Goal: Entertainment & Leisure: Browse casually

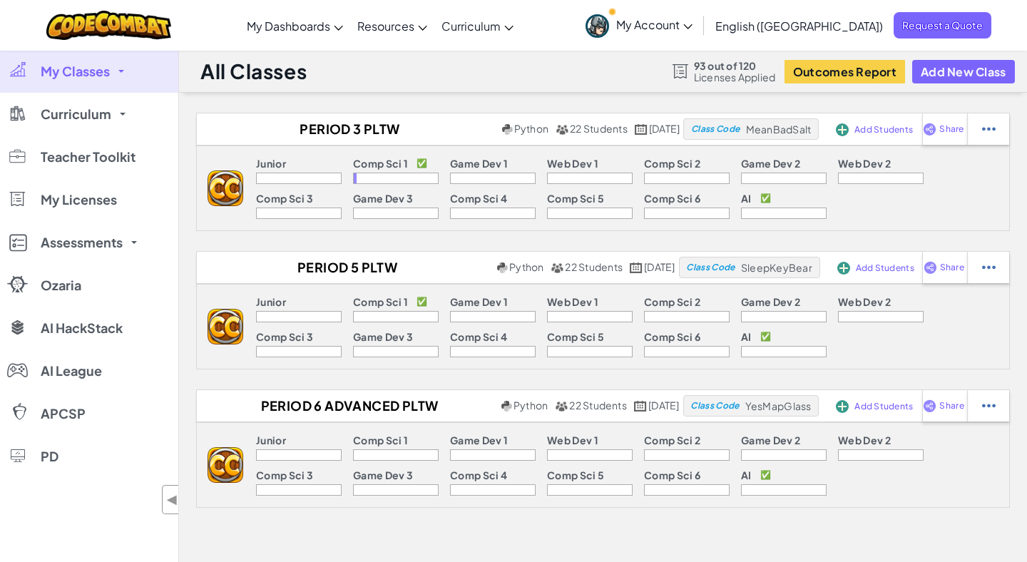
click at [692, 31] on span "My Account" at bounding box center [654, 24] width 76 height 15
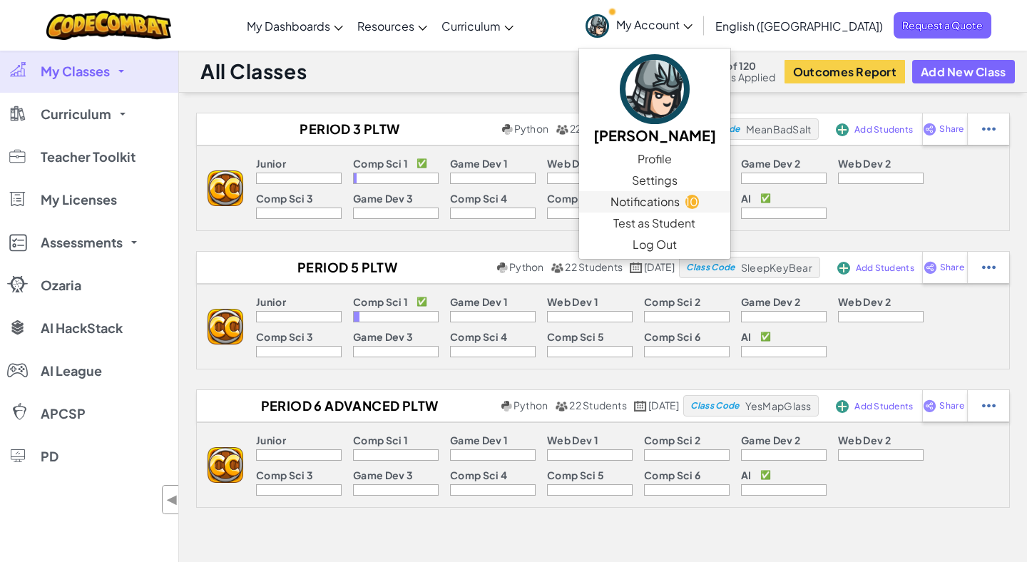
click at [679, 205] on span "Notifications" at bounding box center [644, 201] width 69 height 17
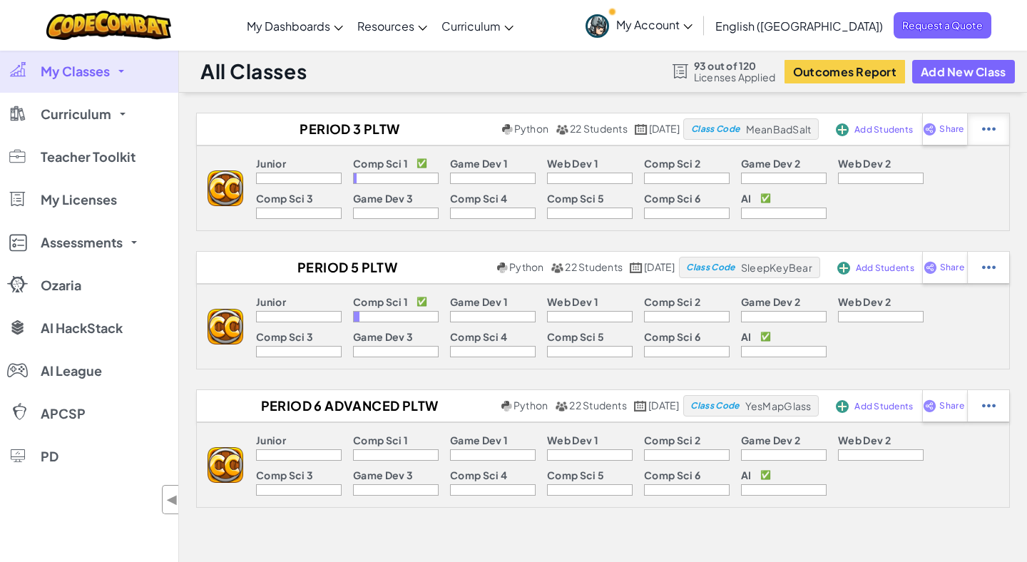
click at [1009, 130] on div at bounding box center [988, 128] width 42 height 31
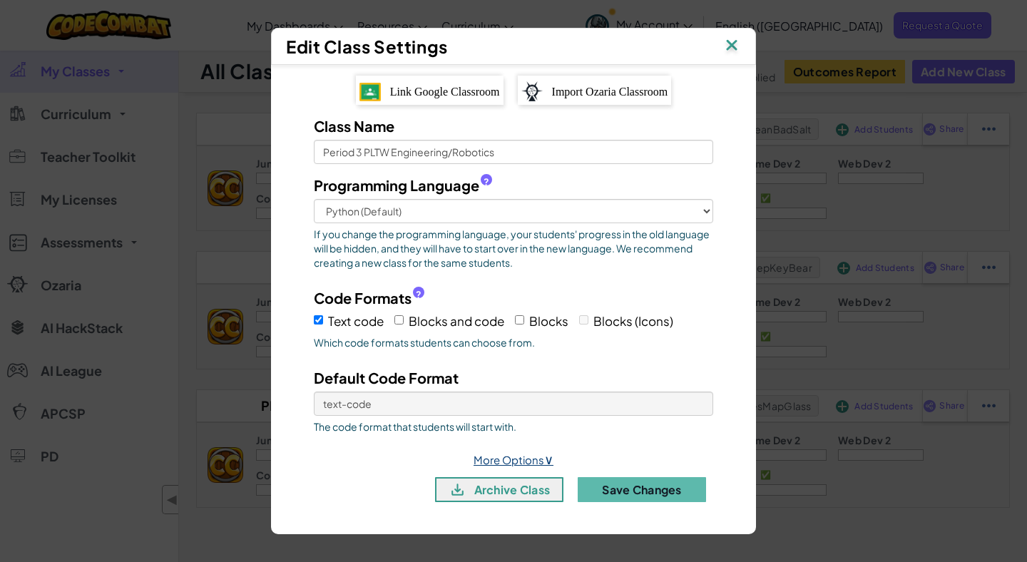
click at [520, 453] on link "More Options ∨" at bounding box center [513, 460] width 80 height 14
select select
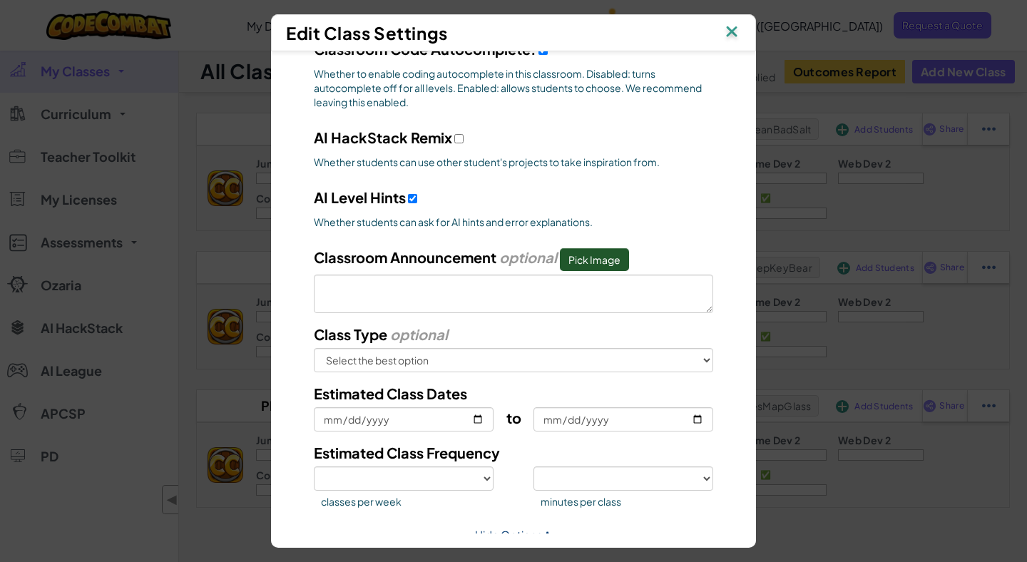
scroll to position [579, 0]
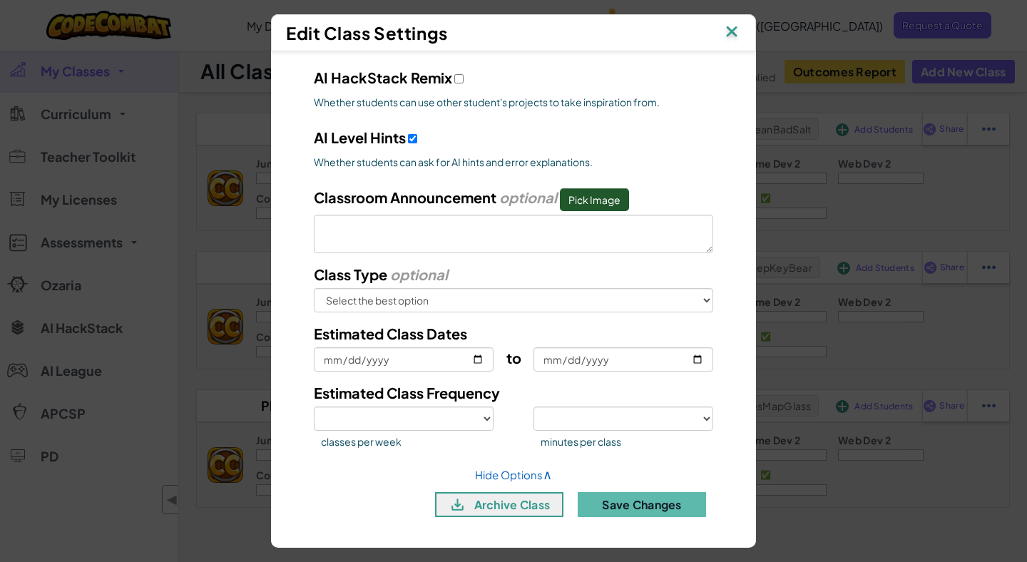
click at [729, 36] on img at bounding box center [731, 32] width 19 height 21
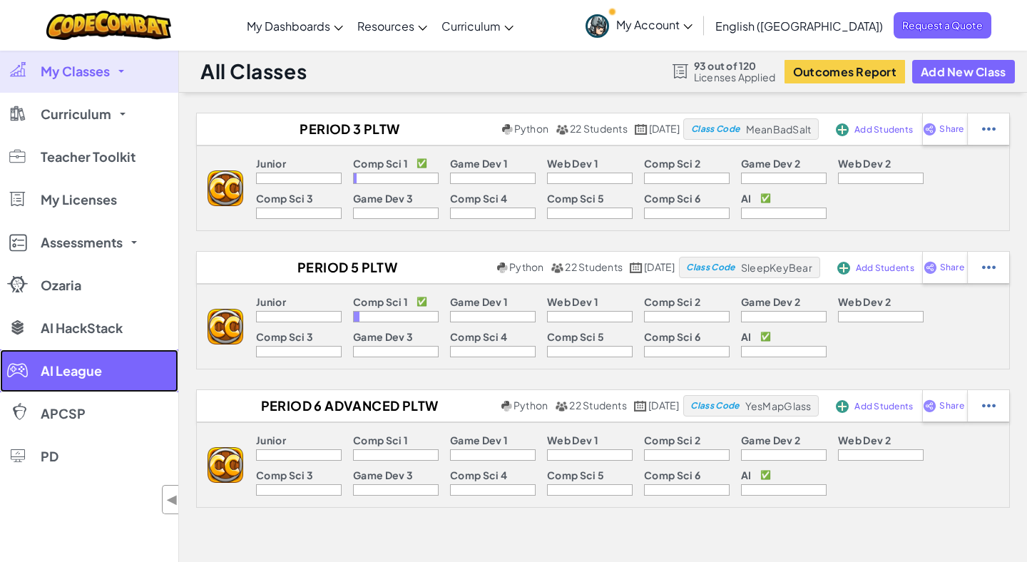
click at [87, 384] on link "AI League" at bounding box center [89, 370] width 178 height 43
click at [78, 379] on link "AI League" at bounding box center [89, 370] width 178 height 43
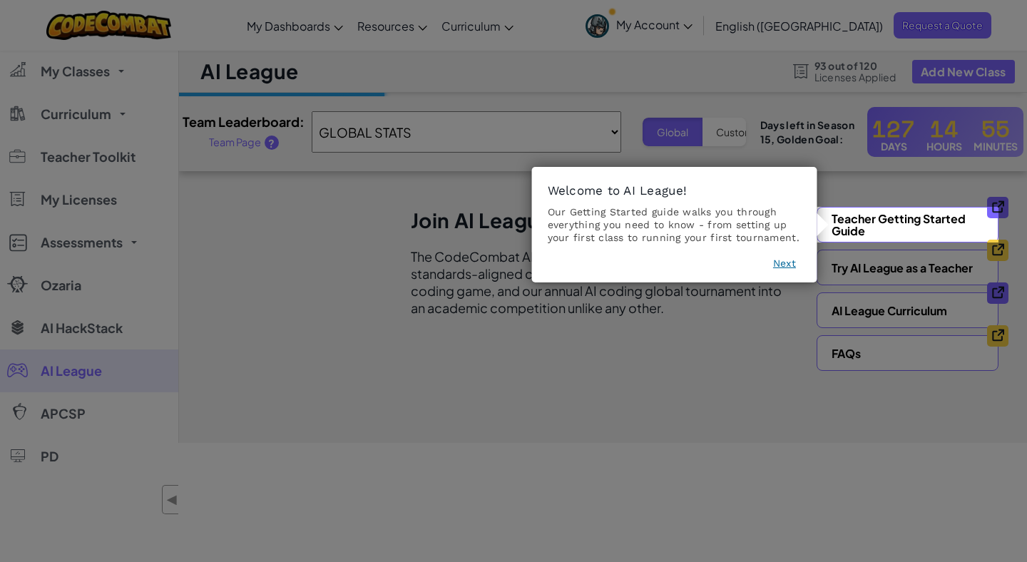
click at [781, 262] on button "Next" at bounding box center [784, 263] width 23 height 14
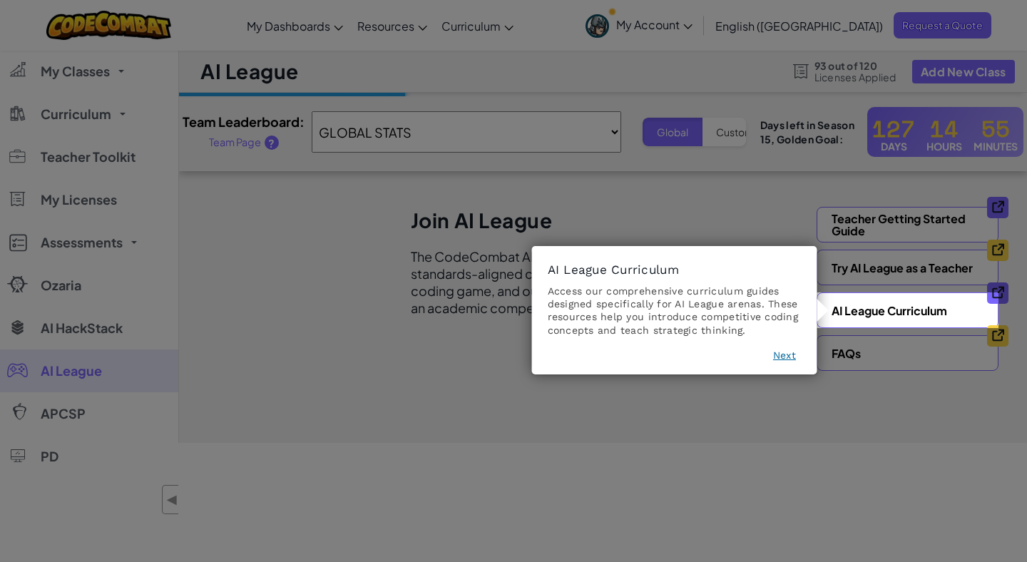
click at [789, 354] on button "Next" at bounding box center [784, 355] width 23 height 14
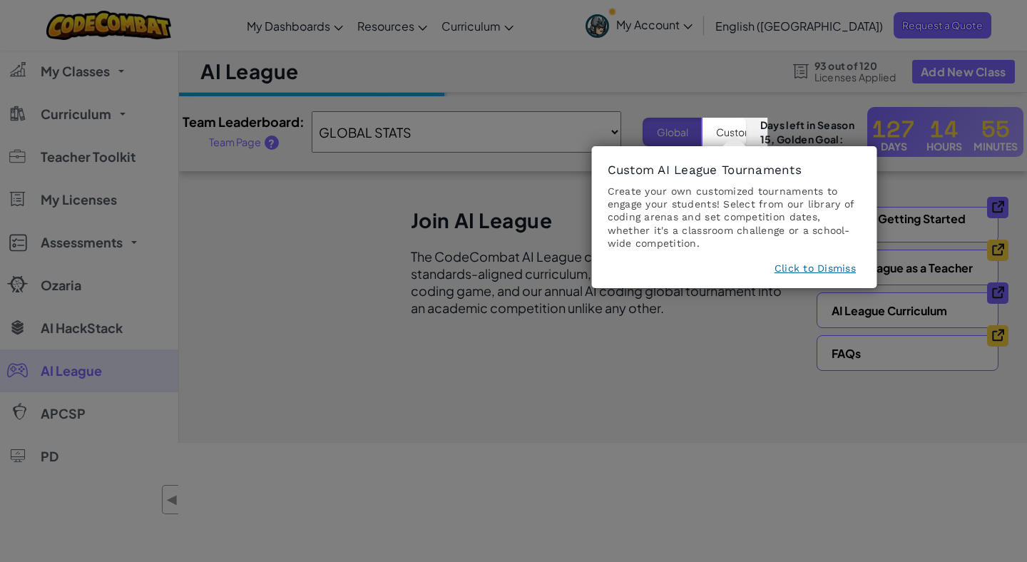
click at [808, 266] on button "Click to Dismiss" at bounding box center [814, 268] width 81 height 14
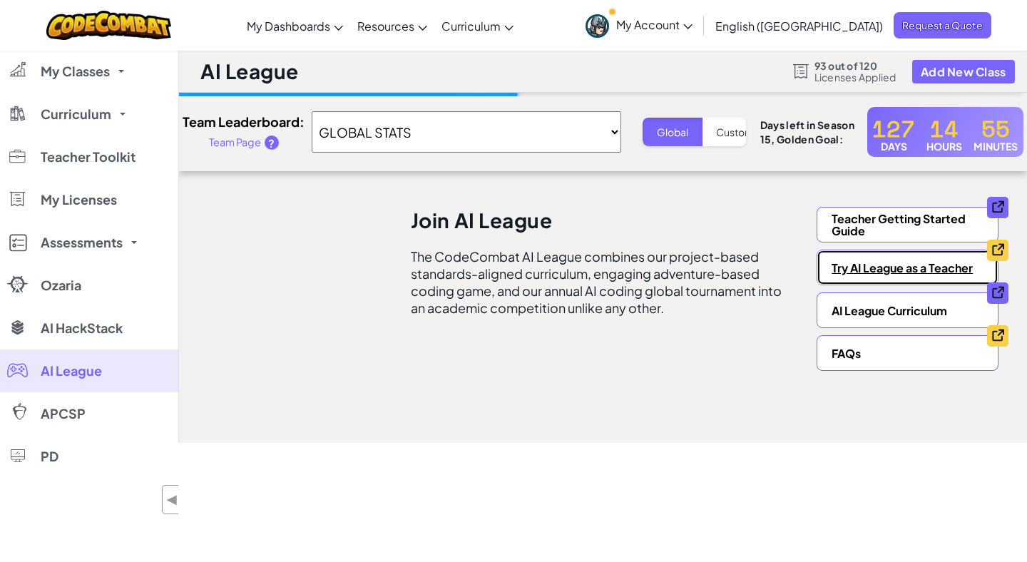
click at [862, 269] on link "Try AI League as a Teacher" at bounding box center [907, 268] width 182 height 36
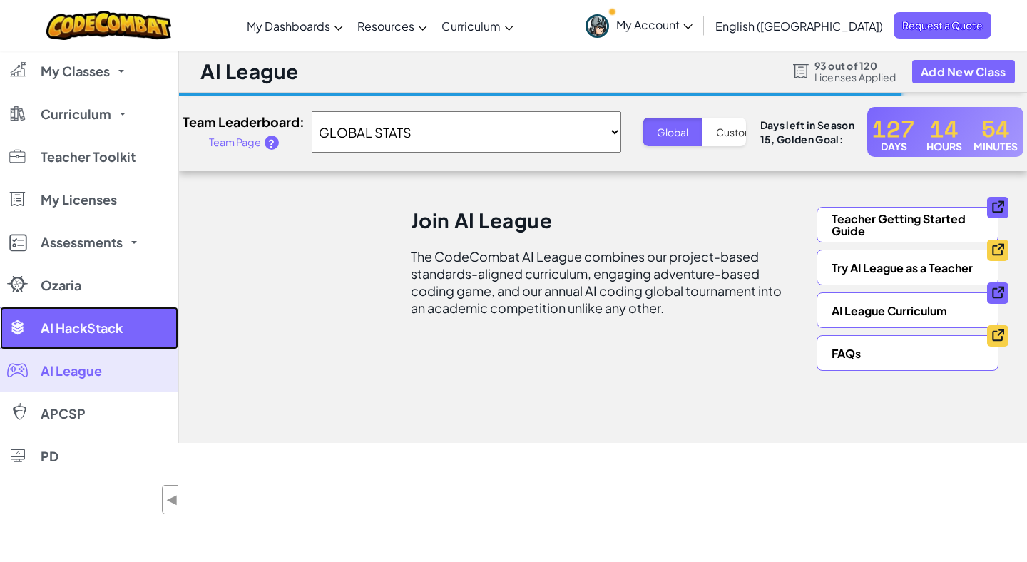
click at [71, 319] on link "AI HackStack" at bounding box center [89, 328] width 178 height 43
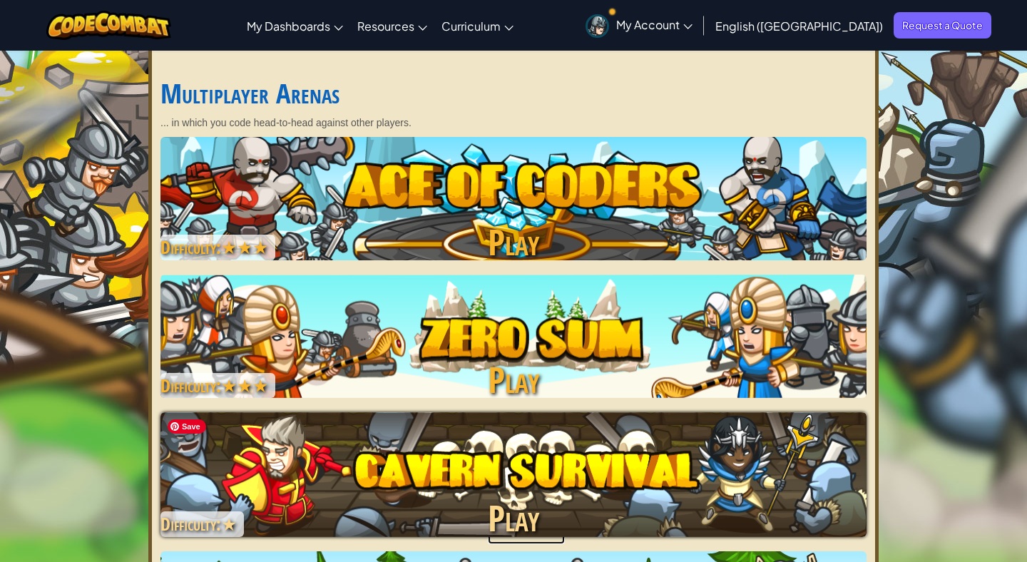
click at [469, 483] on img at bounding box center [513, 474] width 706 height 124
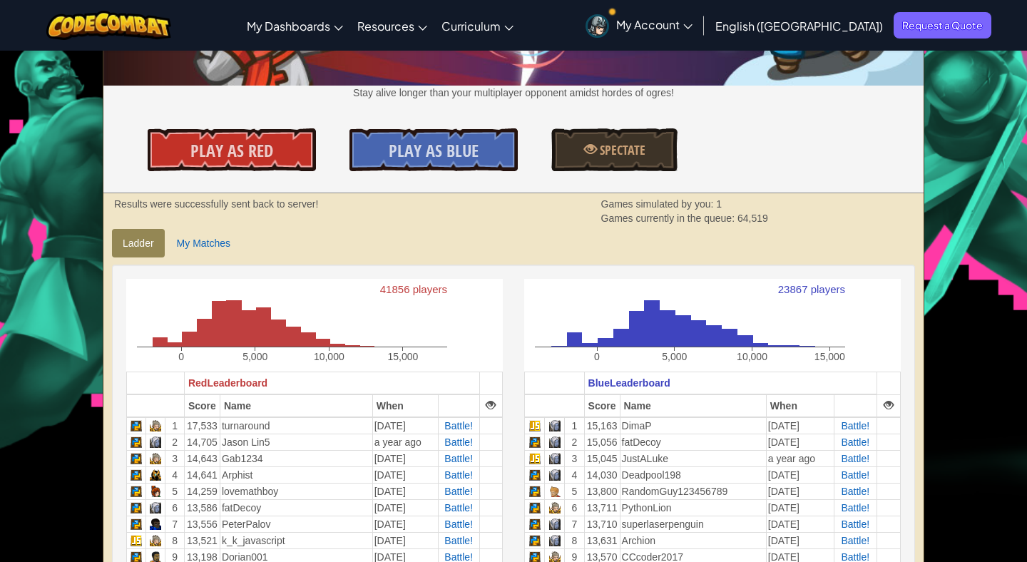
scroll to position [130, 0]
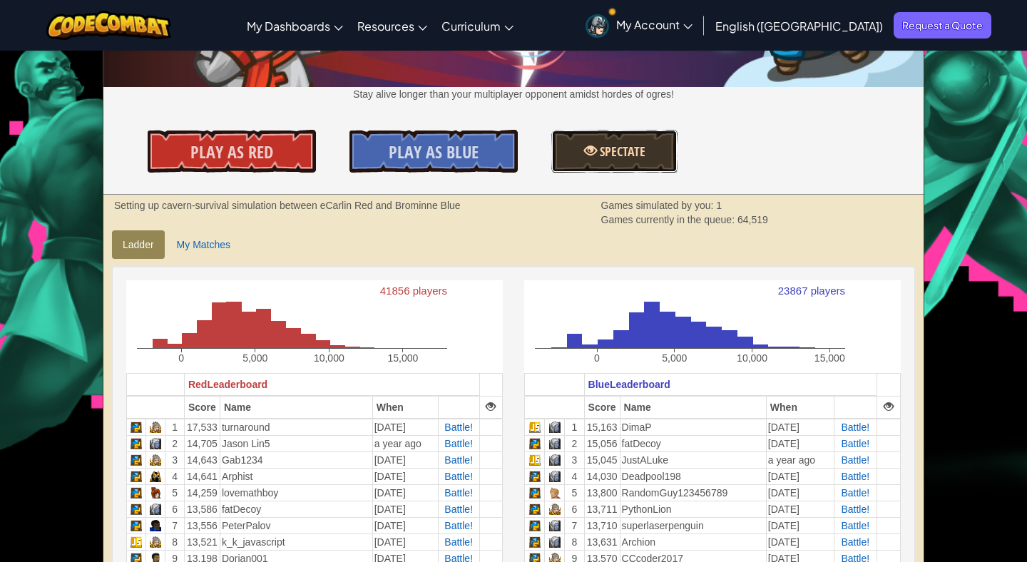
click at [570, 162] on link "Spectate" at bounding box center [614, 151] width 126 height 43
click at [286, 158] on link "Play As Red" at bounding box center [232, 151] width 168 height 43
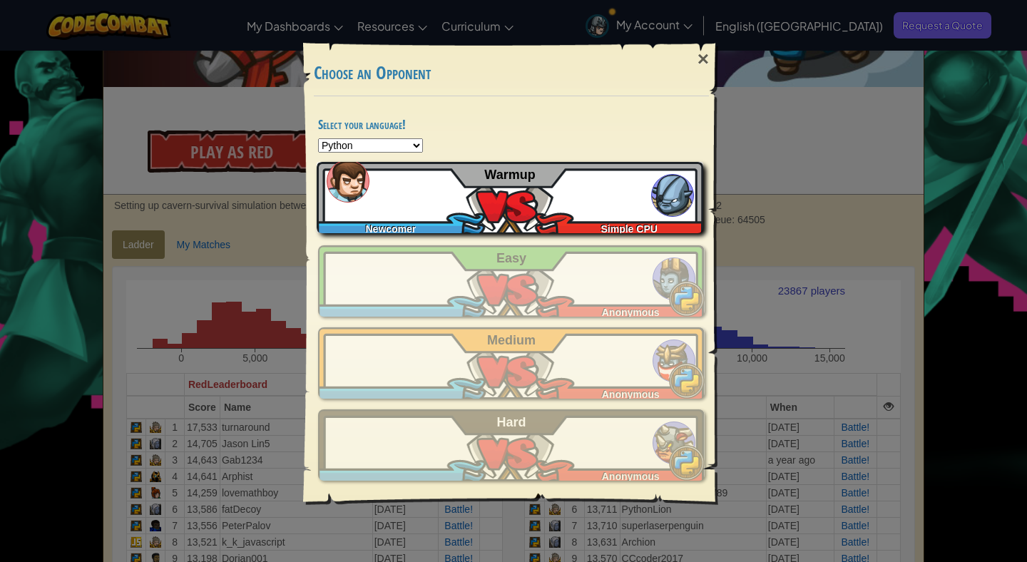
click at [510, 185] on div "Newcomer Simple CPU Warmup" at bounding box center [510, 197] width 386 height 71
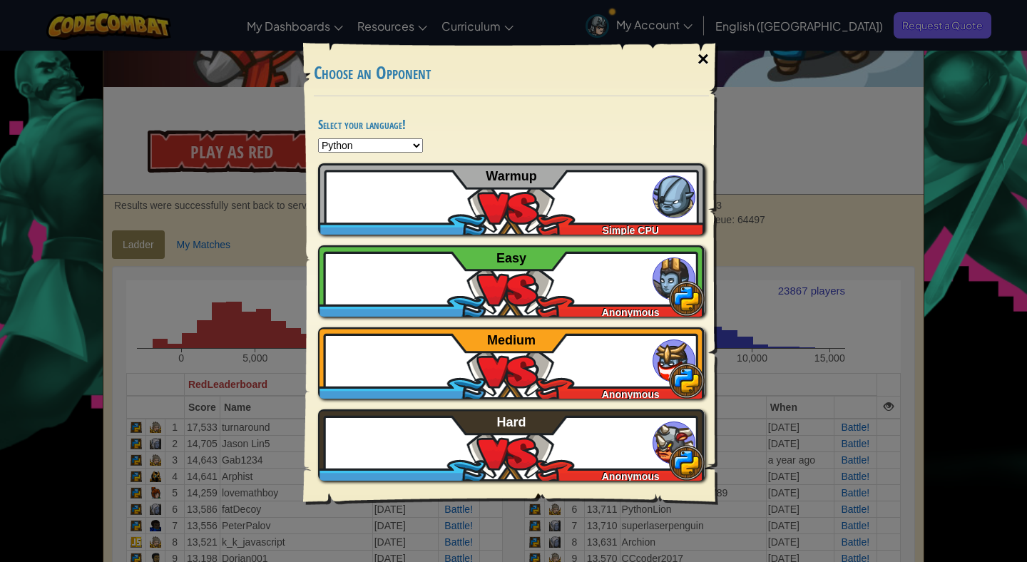
click at [704, 61] on div "×" at bounding box center [703, 58] width 33 height 41
